Goal: Find specific page/section: Find specific page/section

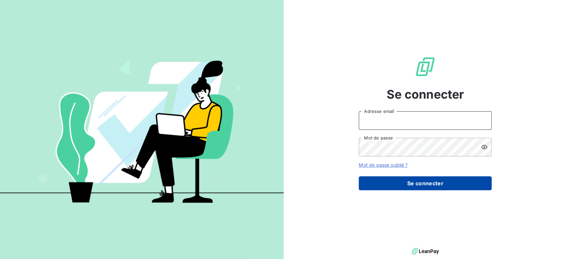
type input "[PERSON_NAME][EMAIL_ADDRESS][DOMAIN_NAME]"
click at [433, 187] on button "Se connecter" at bounding box center [425, 183] width 133 height 14
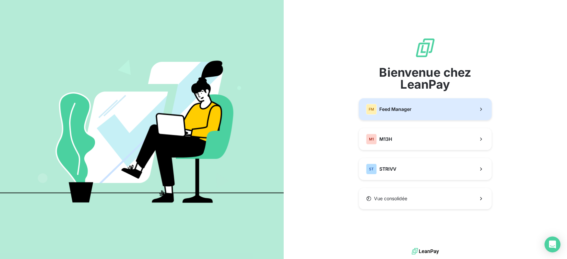
click at [405, 110] on span "Feed Manager" at bounding box center [395, 109] width 32 height 7
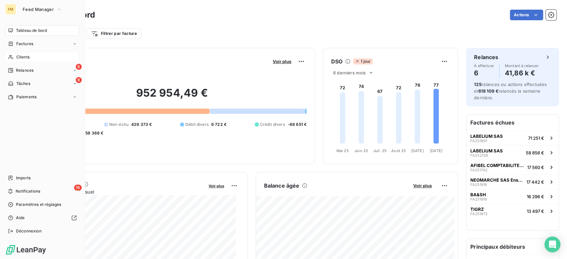
click at [26, 56] on span "Clients" at bounding box center [22, 57] width 13 height 6
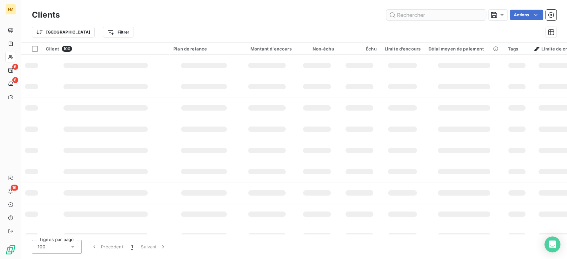
click at [412, 15] on input "text" at bounding box center [436, 15] width 100 height 11
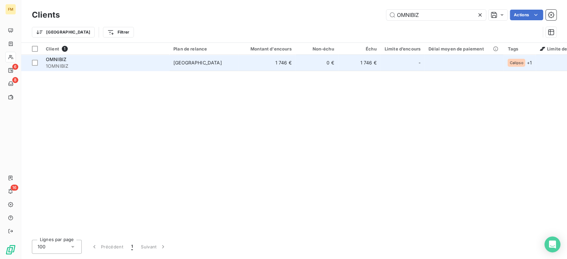
type input "OMNIBIZ"
click at [230, 62] on span "[GEOGRAPHIC_DATA]" at bounding box center [203, 62] width 61 height 7
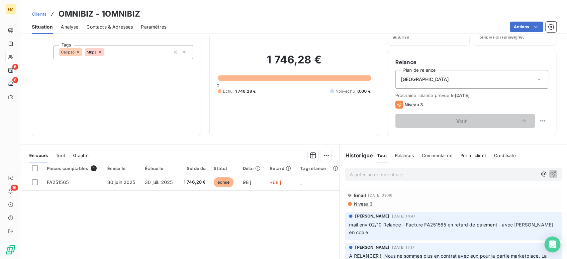
scroll to position [41, 0]
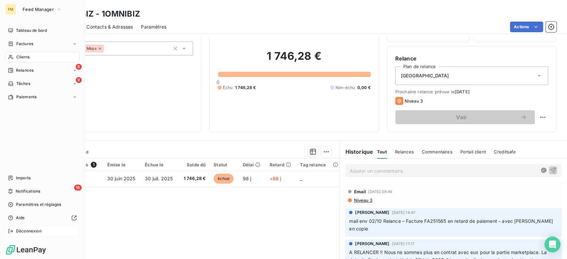
click at [28, 232] on span "Déconnexion" at bounding box center [29, 231] width 26 height 6
